Goal: Information Seeking & Learning: Learn about a topic

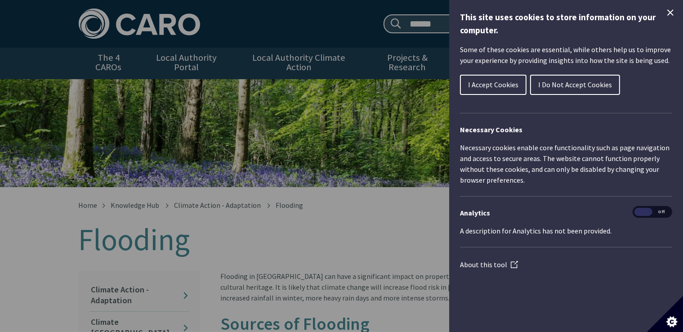
click at [670, 11] on icon "Close Cookie Control" at bounding box center [670, 12] width 11 height 11
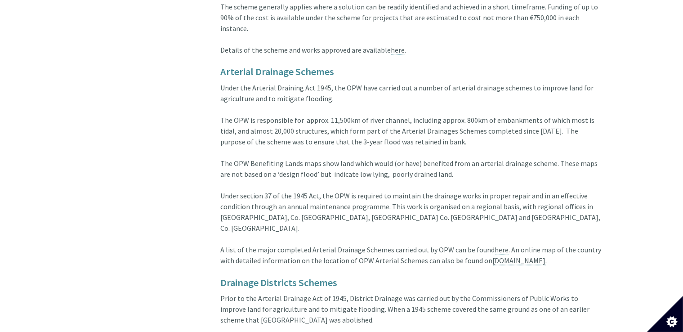
scroll to position [1266, 0]
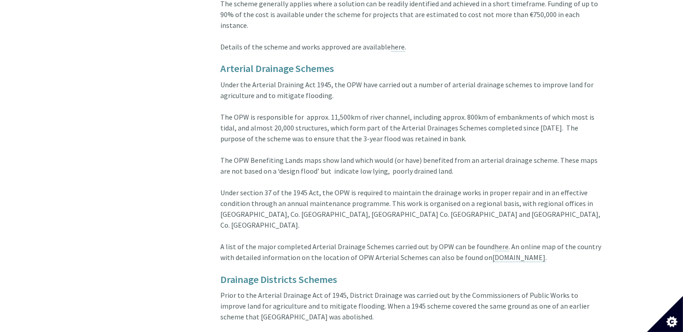
drag, startPoint x: 678, startPoint y: 191, endPoint x: 678, endPoint y: 196, distance: 5.4
drag, startPoint x: 680, startPoint y: 191, endPoint x: 679, endPoint y: 196, distance: 5.4
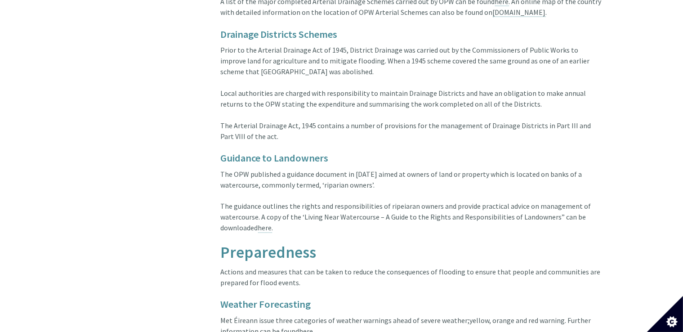
scroll to position [1519, 0]
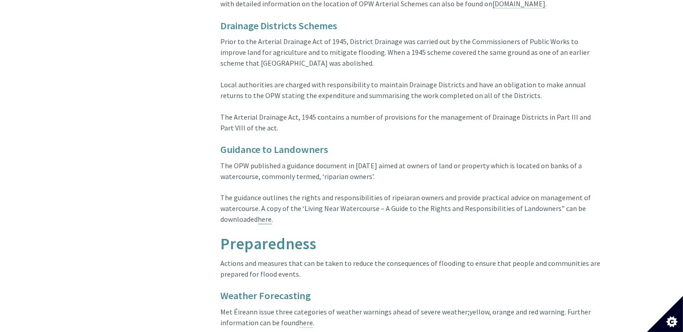
click at [266, 215] on link "here" at bounding box center [265, 219] width 14 height 9
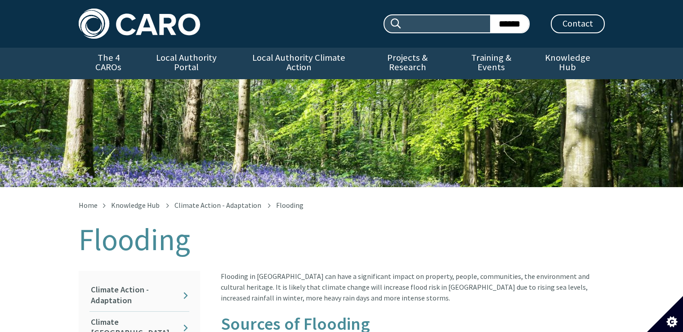
scroll to position [1526, 0]
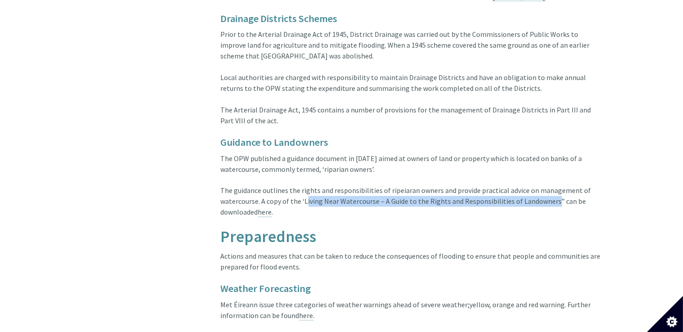
drag, startPoint x: 549, startPoint y: 149, endPoint x: 303, endPoint y: 148, distance: 246.4
click at [303, 153] on div "The OPW published a guidance document in [DATE] aimed at owners of land or prop…" at bounding box center [413, 191] width 384 height 76
copy div "Living Near Watercourse – A Guide to the Rights and Responsibilities of Landown…"
